Goal: Information Seeking & Learning: Learn about a topic

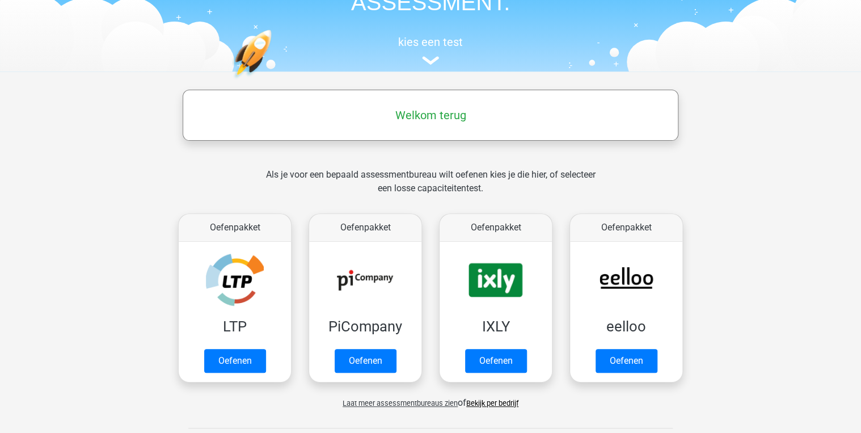
scroll to position [136, 0]
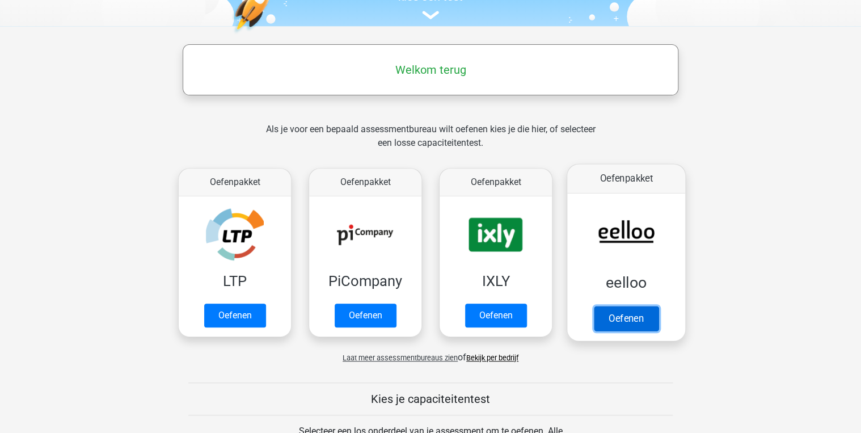
click at [614, 306] on link "Oefenen" at bounding box center [626, 318] width 65 height 25
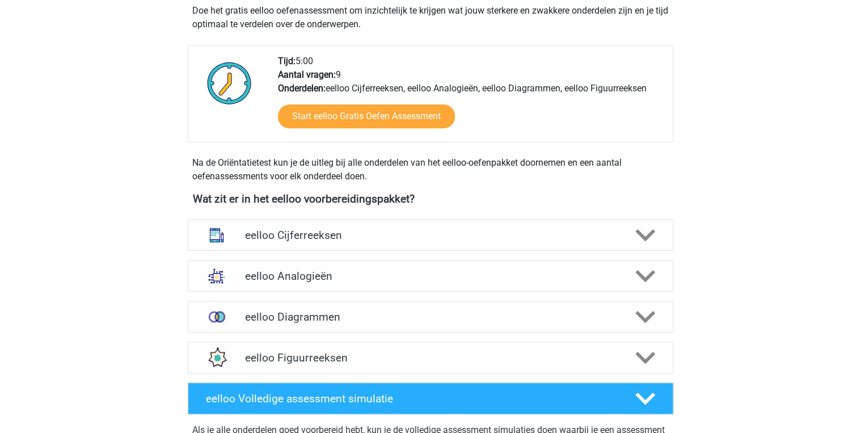
scroll to position [272, 0]
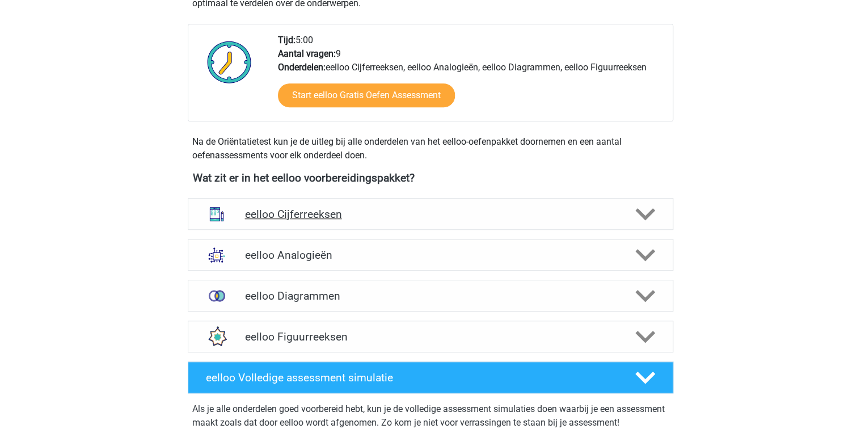
click at [440, 211] on h4 "eelloo Cijferreeksen" at bounding box center [429, 214] width 371 height 13
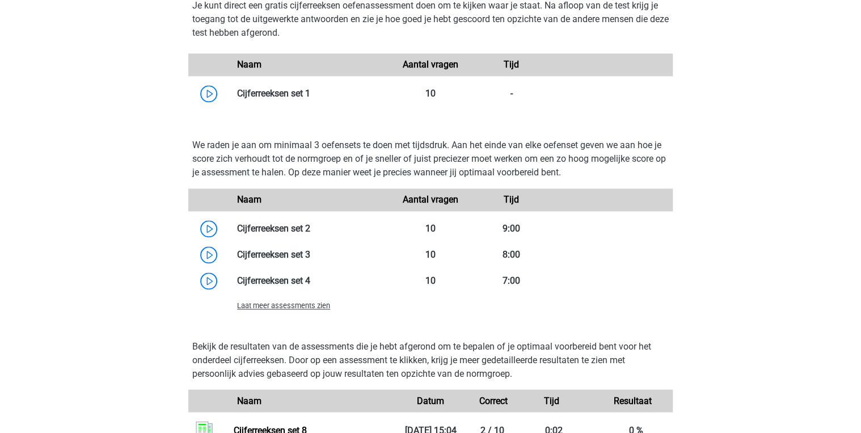
scroll to position [771, 0]
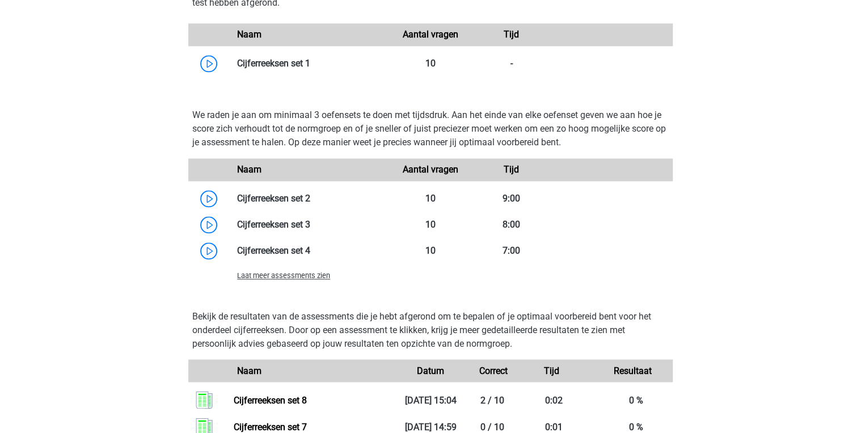
click at [311, 277] on span "Laat meer assessments zien" at bounding box center [283, 275] width 93 height 9
